Goal: Information Seeking & Learning: Learn about a topic

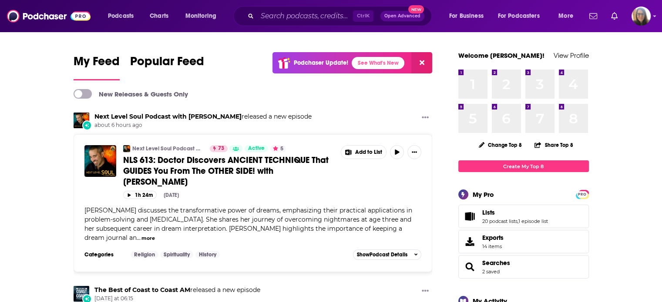
click at [257, 29] on div "Podcasts Charts Monitoring Ctrl K Open Advanced New For Business For Podcasters…" at bounding box center [331, 16] width 662 height 32
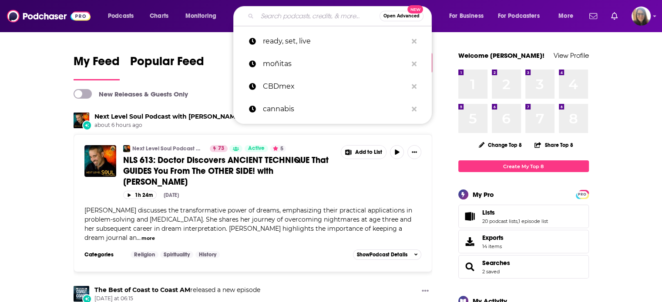
click at [266, 13] on input "Search podcasts, credits, & more..." at bounding box center [318, 16] width 122 height 14
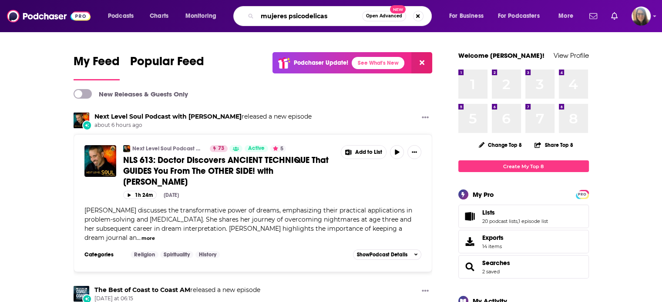
type input "mujeres psicodelicas"
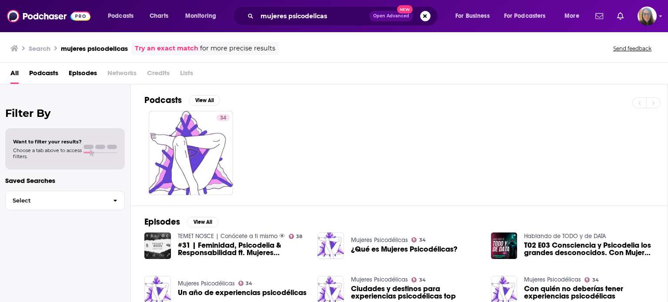
click at [47, 74] on span "Podcasts" at bounding box center [43, 75] width 29 height 18
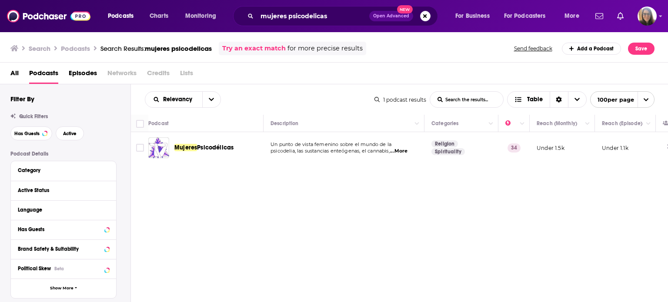
click at [79, 73] on span "Episodes" at bounding box center [83, 75] width 28 height 18
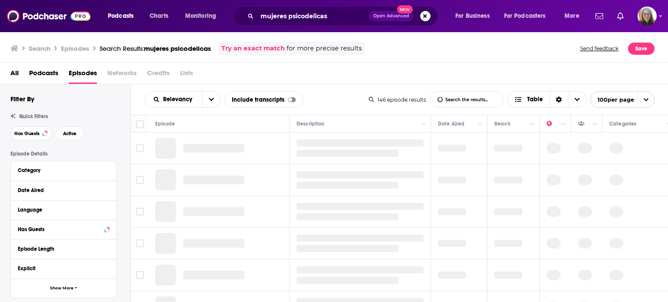
click at [47, 72] on span "Podcasts" at bounding box center [43, 75] width 29 height 18
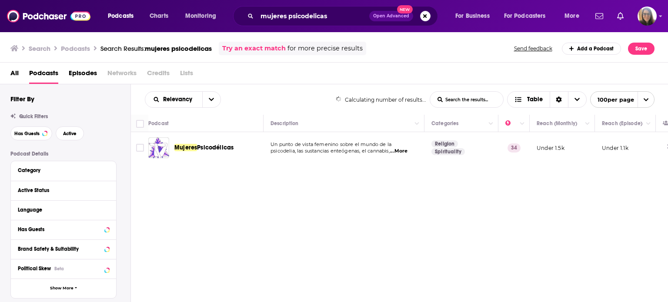
click at [47, 72] on span "Podcasts" at bounding box center [43, 75] width 29 height 18
click at [302, 238] on div "Relevancy List Search Input Search the results... Table 1 podcast results List …" at bounding box center [400, 219] width 538 height 271
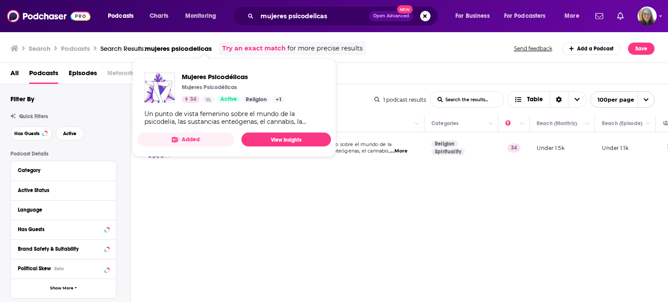
click at [214, 149] on span "Mujeres Psicodélicas Mujeres Psicodélicas 34 Active Religion + 1 Un punto de vi…" at bounding box center [234, 108] width 194 height 98
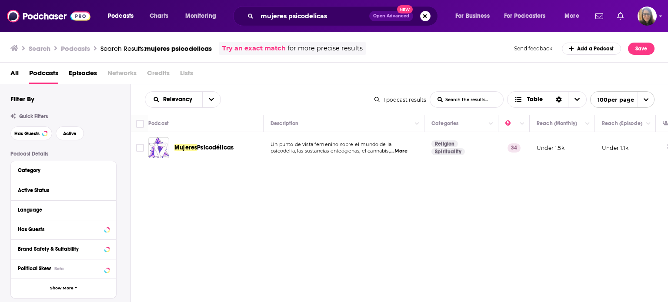
click at [252, 212] on div "Relevancy List Search Input Search the results... Table 1 podcast results List …" at bounding box center [400, 219] width 538 height 271
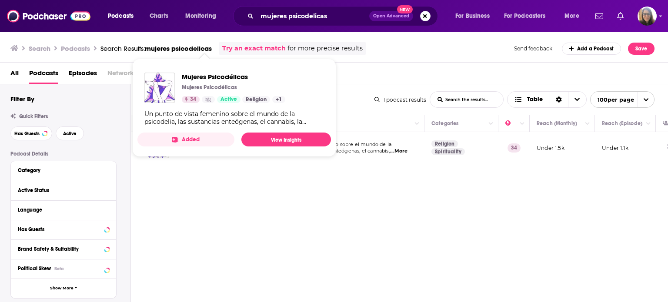
click at [190, 148] on span "Mujeres Psicodélicas Mujeres Psicodélicas 34 Active Religion + 1 Un punto de vi…" at bounding box center [234, 108] width 194 height 84
click at [270, 137] on link "View Insights" at bounding box center [286, 140] width 90 height 14
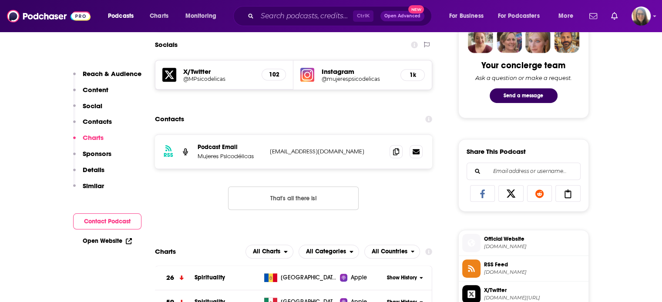
scroll to position [418, 0]
